Goal: Navigation & Orientation: Find specific page/section

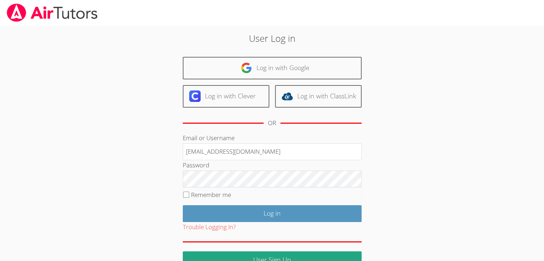
type input "[EMAIL_ADDRESS][DOMAIN_NAME]"
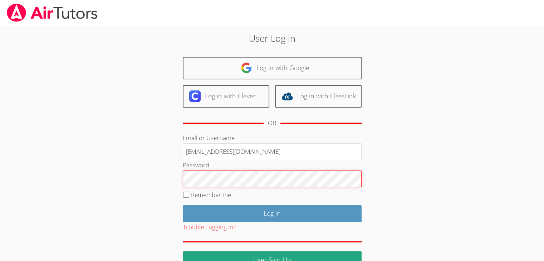
click at [183, 205] on input "Log in" at bounding box center [272, 213] width 179 height 17
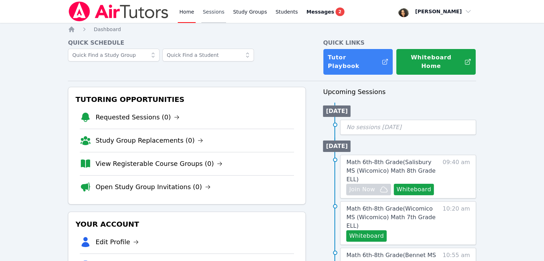
click at [213, 15] on link "Sessions" at bounding box center [214, 11] width 25 height 23
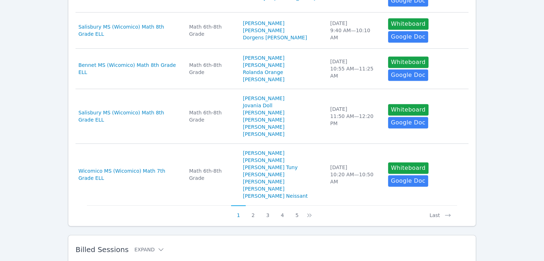
scroll to position [429, 0]
click at [158, 246] on icon at bounding box center [161, 249] width 7 height 7
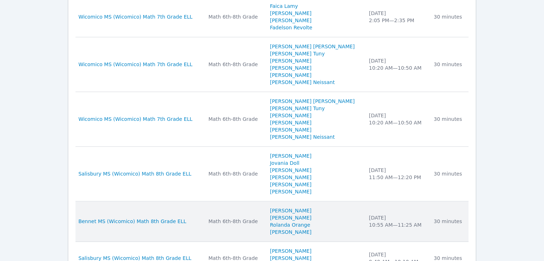
scroll to position [889, 0]
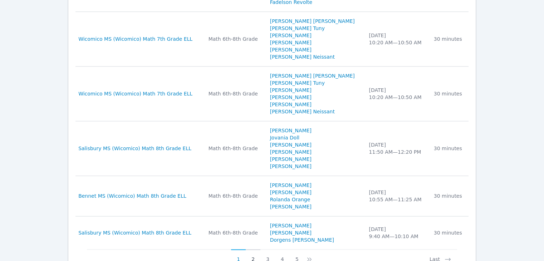
click at [252, 250] on button "2" at bounding box center [253, 257] width 15 height 14
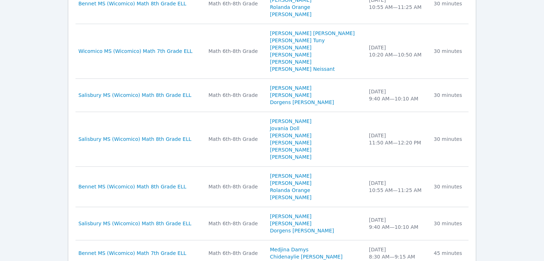
scroll to position [844, 0]
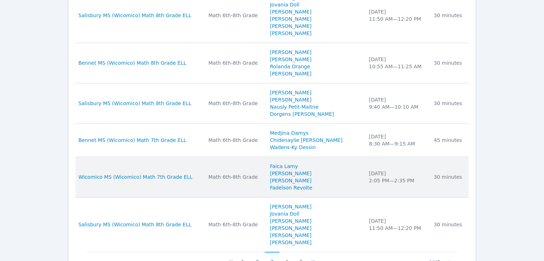
scroll to position [908, 0]
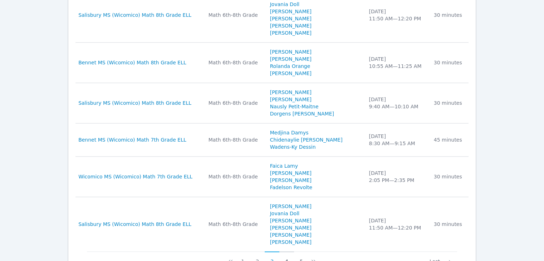
click at [285, 252] on button "4" at bounding box center [287, 259] width 15 height 14
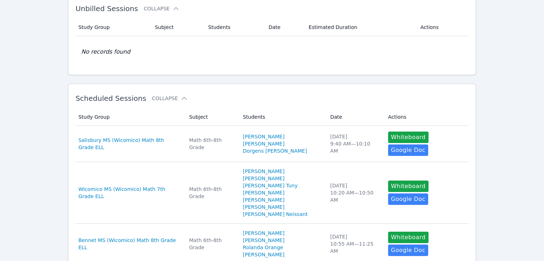
scroll to position [0, 0]
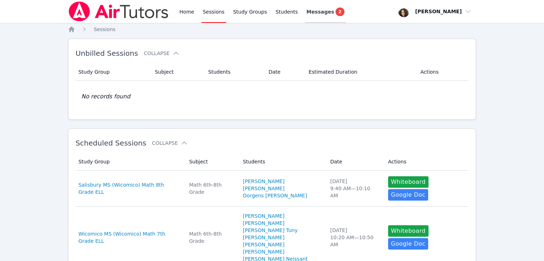
click at [321, 12] on div "Messages 2" at bounding box center [326, 12] width 38 height 9
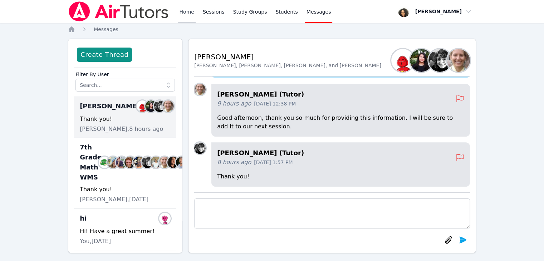
click at [183, 8] on link "Home" at bounding box center [187, 11] width 18 height 23
